Goal: Navigation & Orientation: Find specific page/section

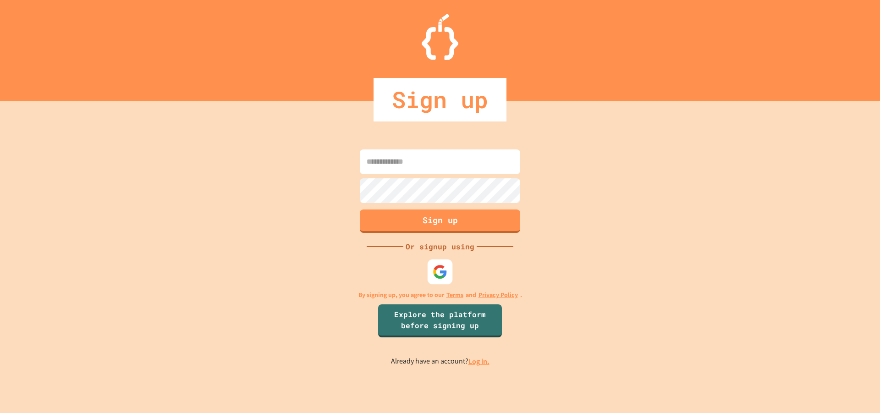
click at [441, 267] on img at bounding box center [439, 271] width 15 height 15
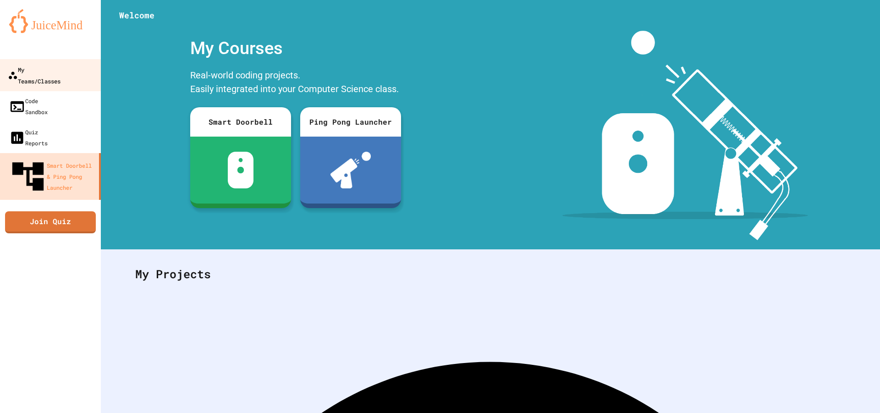
click at [60, 65] on div "My Teams/Classes" at bounding box center [34, 75] width 53 height 22
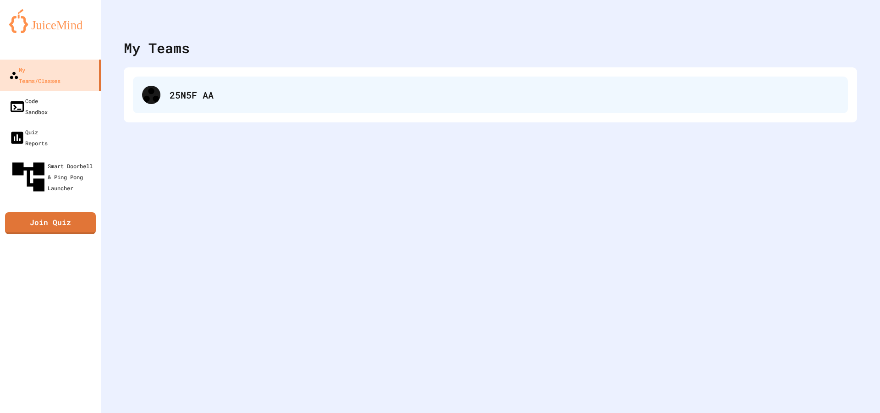
click at [315, 98] on div "25N5F AA" at bounding box center [504, 95] width 669 height 14
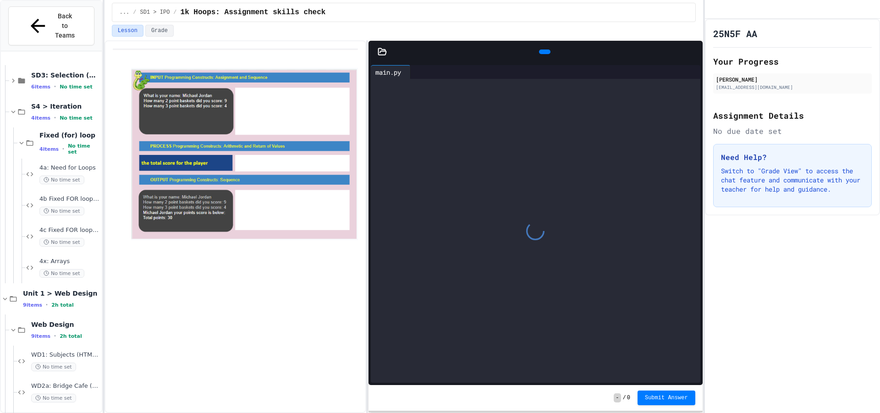
scroll to position [137, 0]
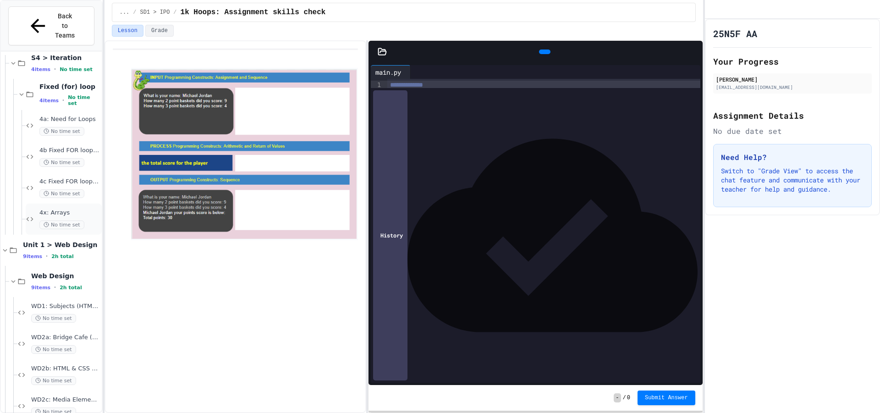
click at [70, 203] on div "4x: Arrays No time set" at bounding box center [64, 218] width 76 height 31
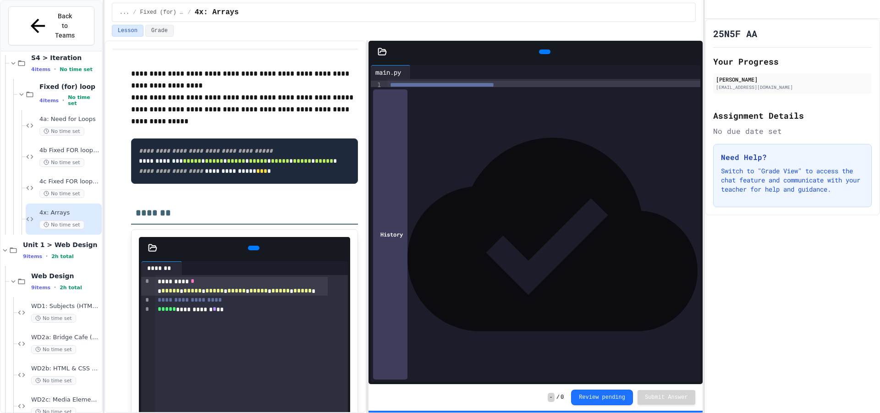
click at [543, 52] on icon at bounding box center [543, 52] width 0 height 0
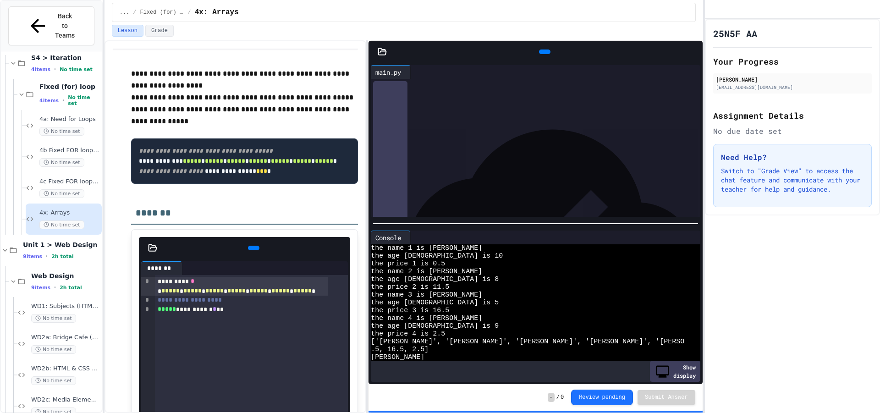
scroll to position [148, 0]
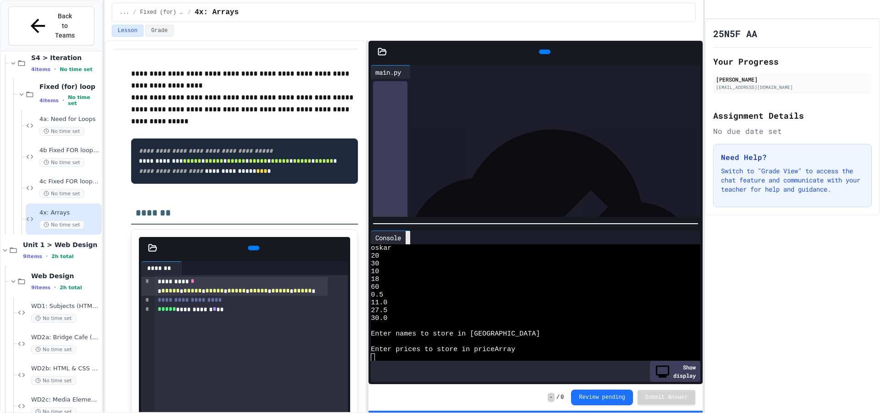
click at [410, 231] on div at bounding box center [407, 237] width 5 height 13
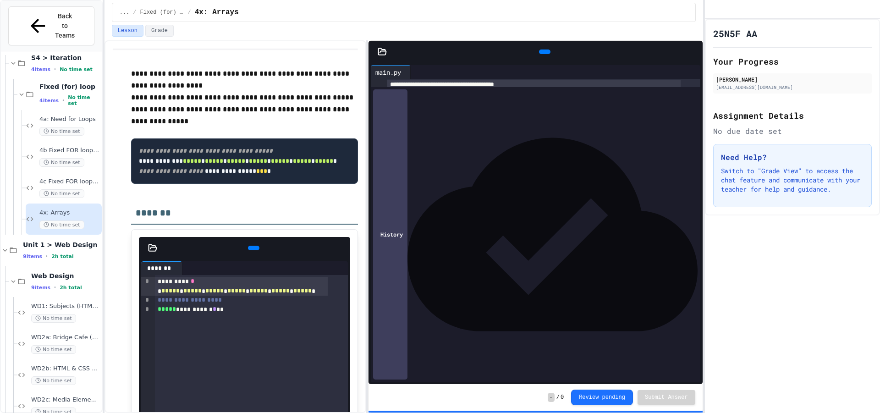
scroll to position [0, 0]
